Goal: Register for event/course

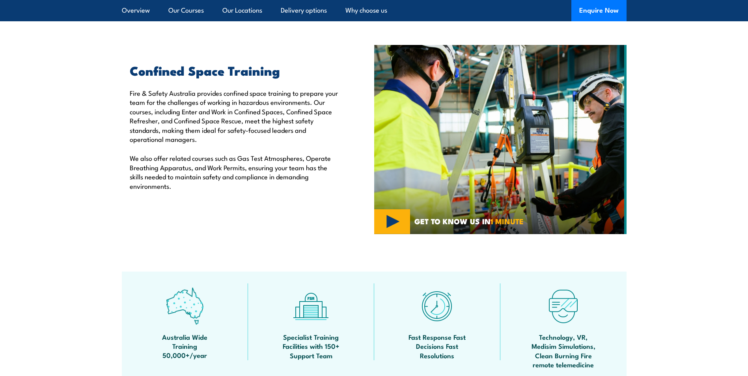
scroll to position [158, 0]
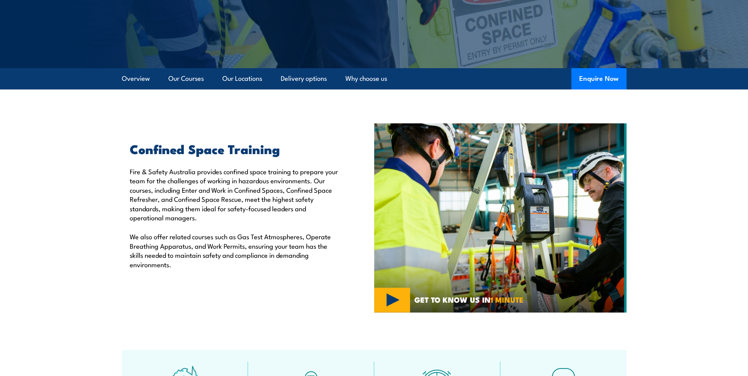
click at [223, 154] on h2 "Confined Space Training" at bounding box center [234, 148] width 208 height 11
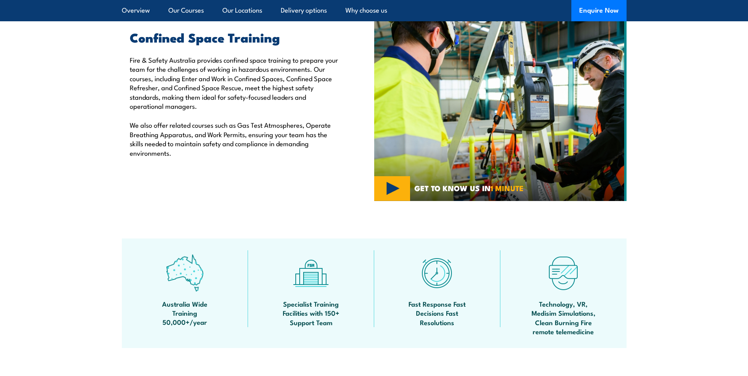
scroll to position [197, 0]
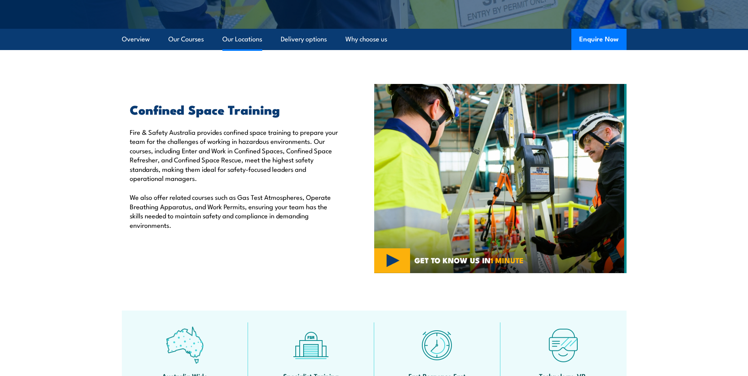
click at [243, 38] on link "Our Locations" at bounding box center [242, 39] width 40 height 21
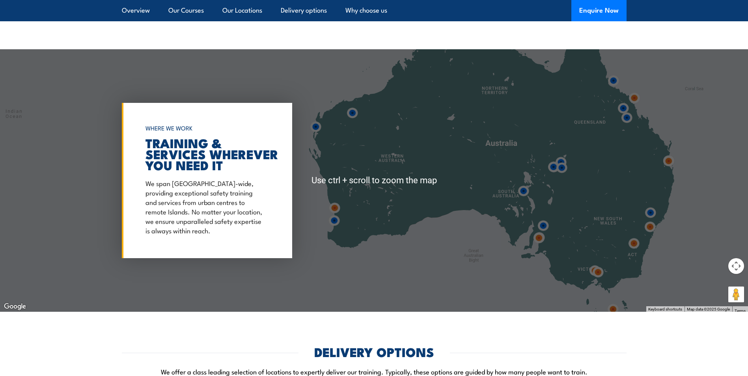
scroll to position [1118, 0]
click at [597, 271] on img at bounding box center [597, 271] width 21 height 21
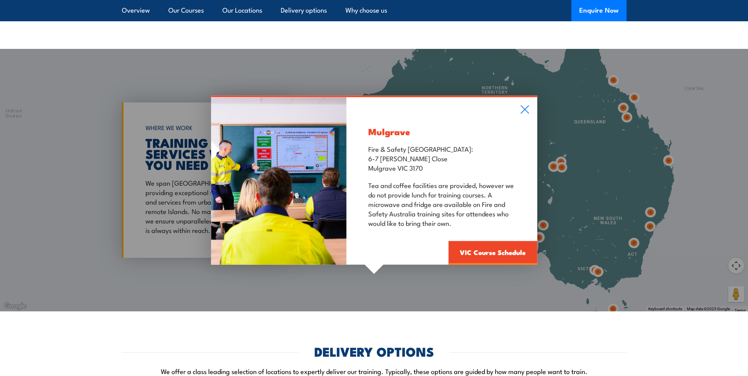
click at [526, 104] on div "Mulgrave Fire & Safety Australia: 6-7 Hartnett Close Mulgrave VIC 3170 Tea and …" at bounding box center [441, 181] width 190 height 168
click at [594, 270] on div "Mulgrave Fire & Safety Australia: 6-7 Hartnett Close Mulgrave VIC 3170 Tea and …" at bounding box center [374, 180] width 748 height 263
click at [523, 112] on icon at bounding box center [524, 109] width 9 height 9
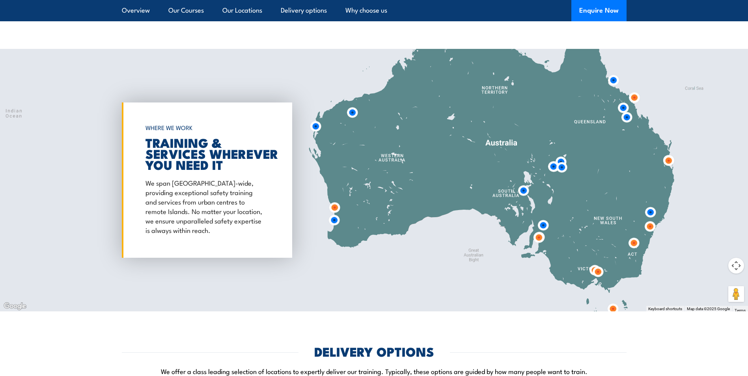
click at [590, 270] on img at bounding box center [597, 271] width 21 height 21
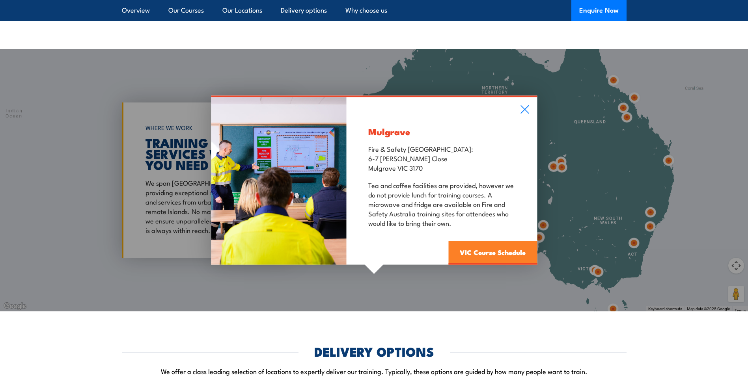
click at [497, 255] on link "VIC Course Schedule" at bounding box center [492, 253] width 89 height 24
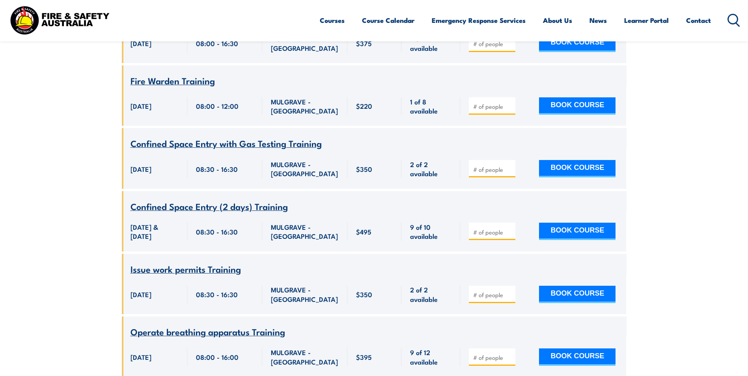
scroll to position [1009, 0]
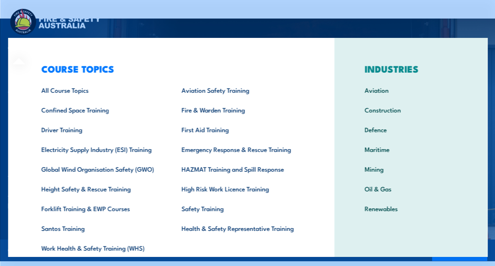
click at [23, 19] on img at bounding box center [55, 22] width 95 height 31
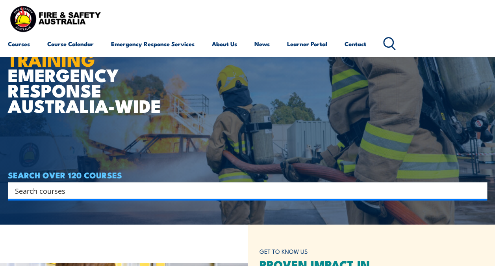
scroll to position [39, 0]
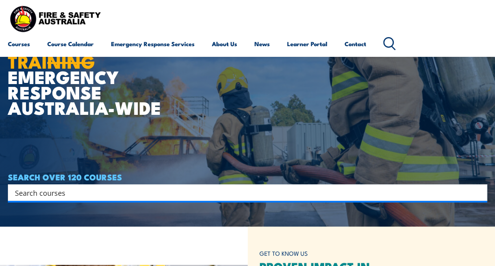
click at [64, 44] on link "Course Calendar" at bounding box center [70, 43] width 47 height 19
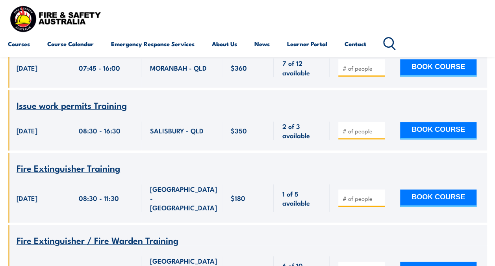
scroll to position [158, 0]
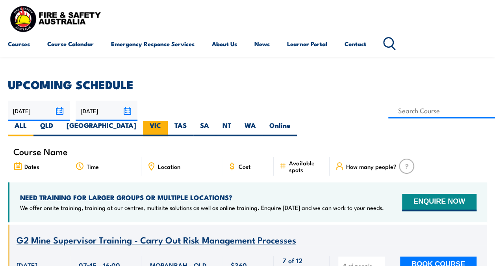
click at [168, 121] on label "VIC" at bounding box center [155, 128] width 25 height 15
click at [166, 121] on input "VIC" at bounding box center [163, 123] width 5 height 5
radio input "true"
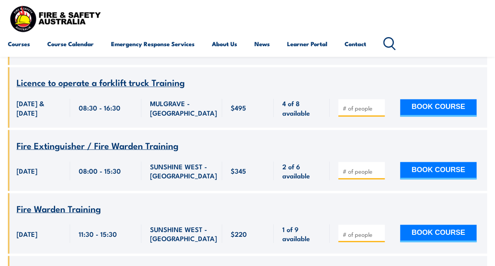
scroll to position [552, 0]
